Goal: Task Accomplishment & Management: Manage account settings

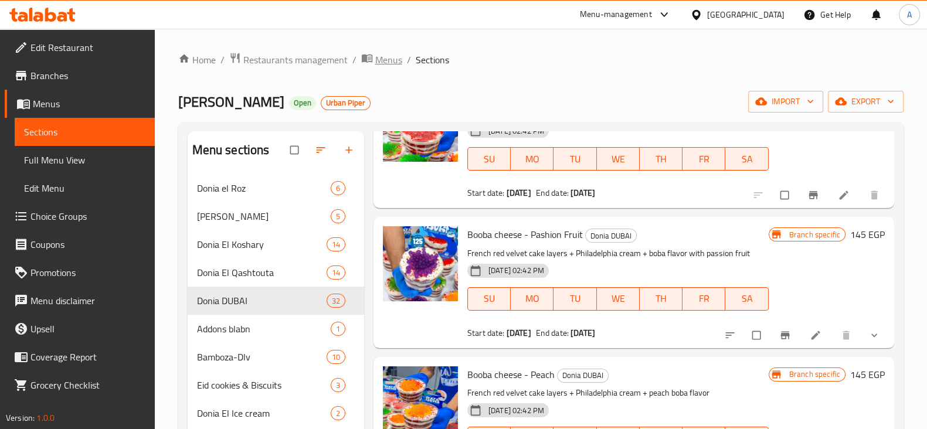
click at [386, 60] on span "Menus" at bounding box center [388, 60] width 27 height 14
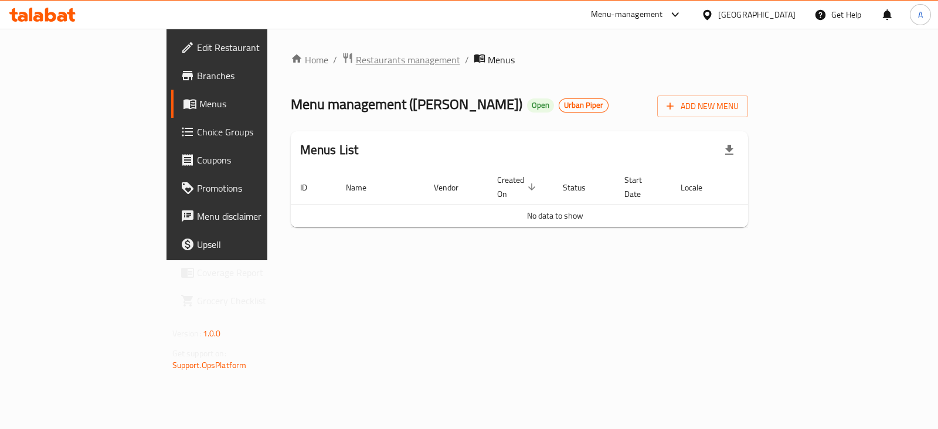
click at [356, 63] on span "Restaurants management" at bounding box center [408, 60] width 104 height 14
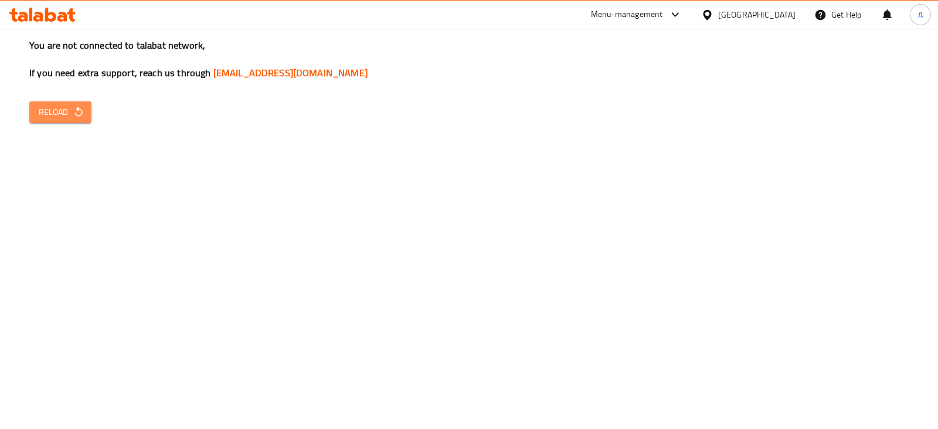
click at [50, 113] on span "Reload" at bounding box center [60, 112] width 43 height 15
click at [73, 120] on button "Reload" at bounding box center [60, 112] width 62 height 22
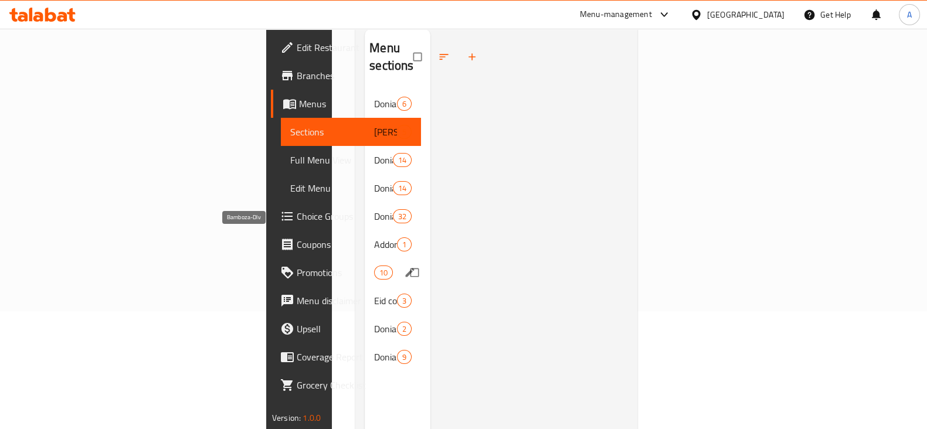
scroll to position [118, 0]
click at [365, 202] on div "Donia DUBAI 32" at bounding box center [398, 216] width 66 height 28
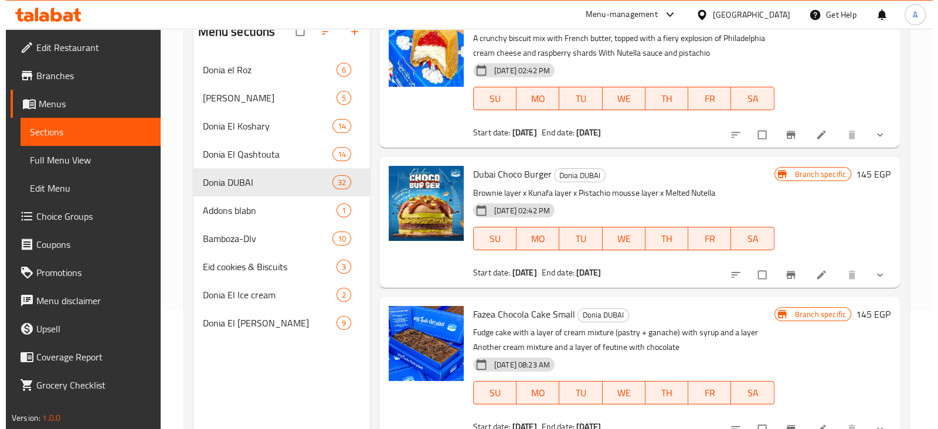
scroll to position [164, 0]
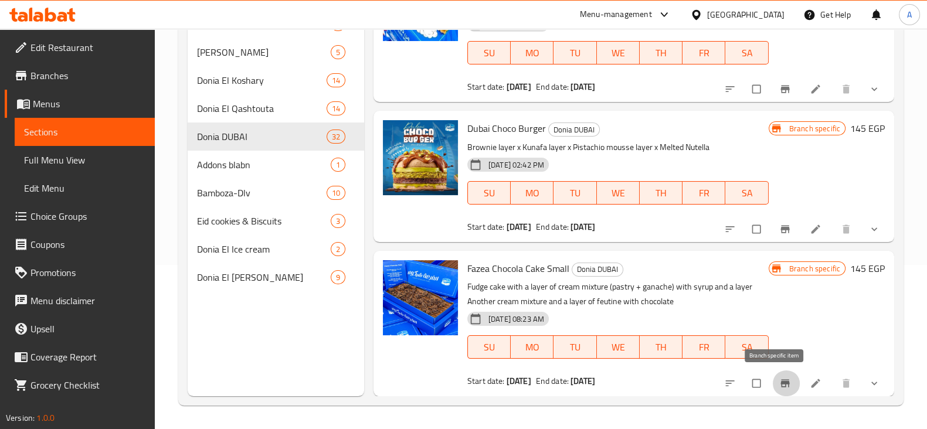
click at [772, 389] on button "Branch-specific-item" at bounding box center [786, 383] width 28 height 26
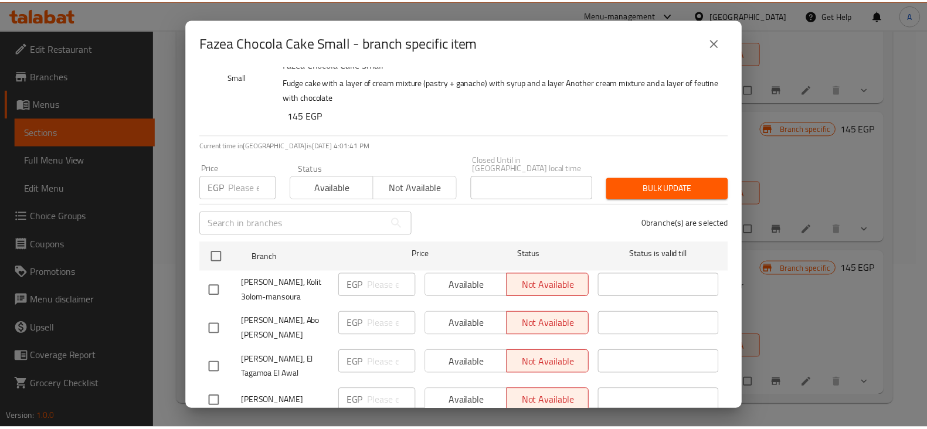
scroll to position [0, 0]
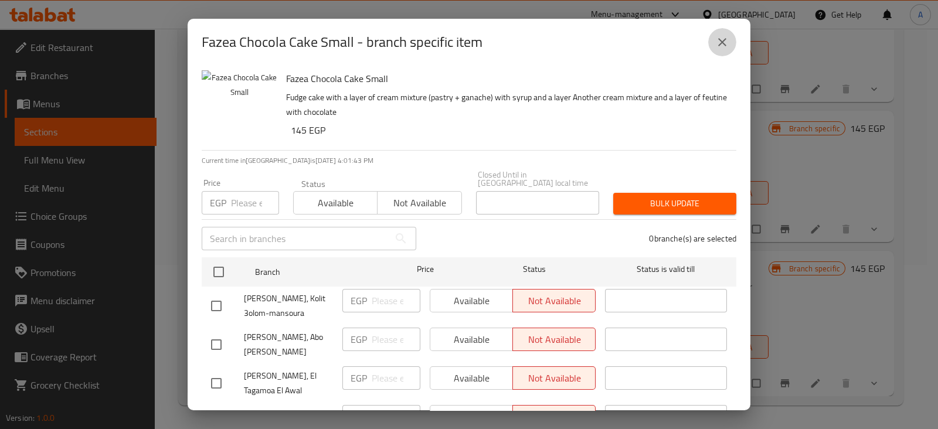
click at [721, 34] on button "close" at bounding box center [722, 42] width 28 height 28
